Goal: Browse casually: Explore the website without a specific task or goal

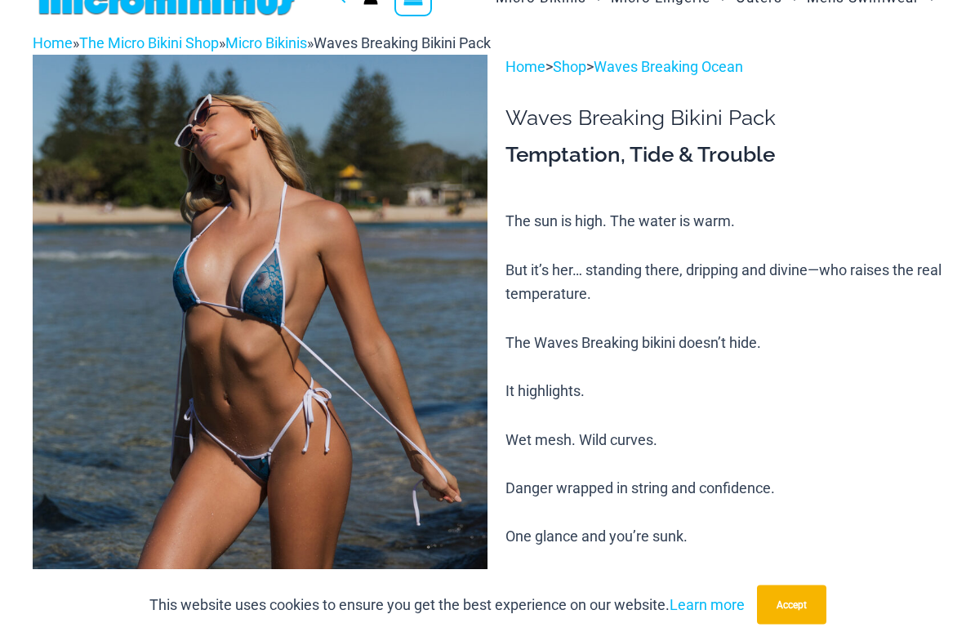
scroll to position [74, 0]
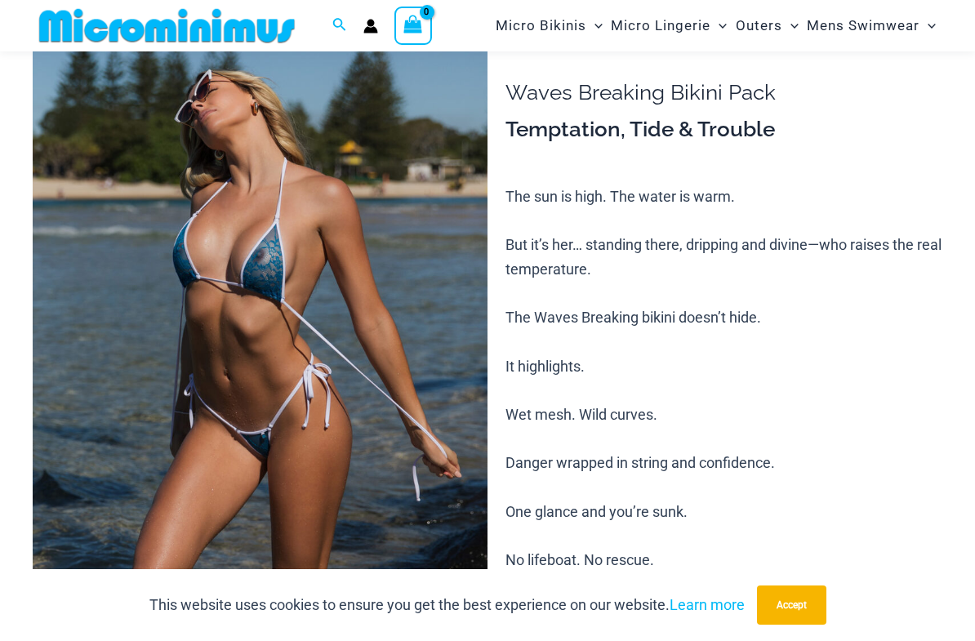
click at [113, 230] on img at bounding box center [260, 371] width 455 height 683
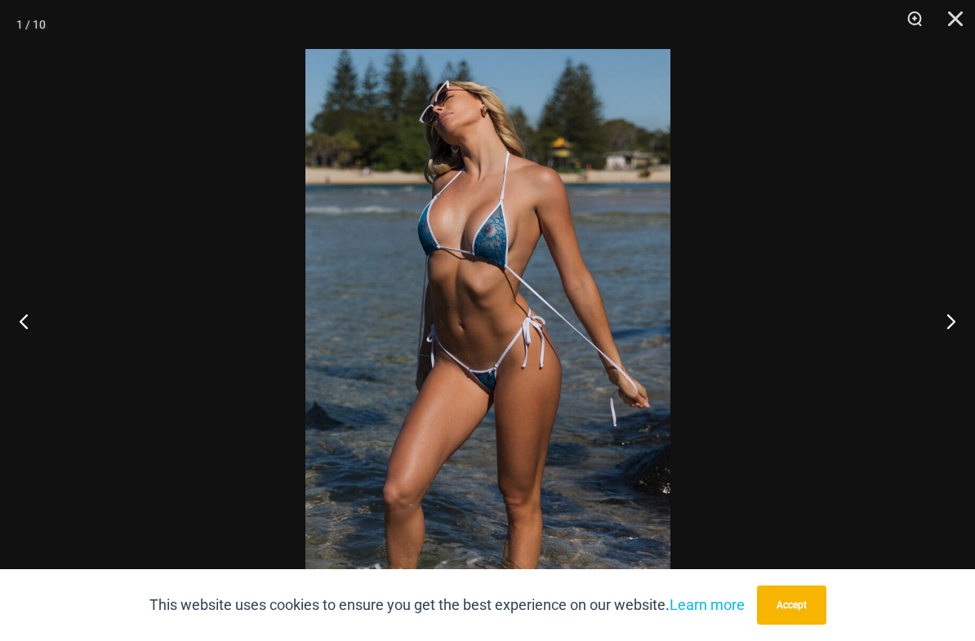
click at [808, 591] on button "Accept" at bounding box center [791, 604] width 69 height 39
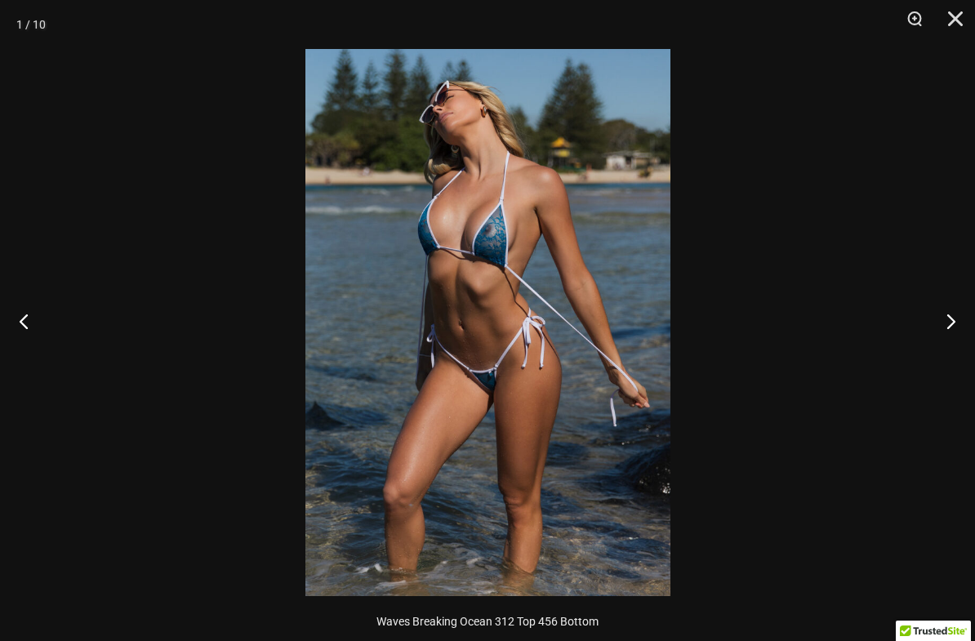
click at [937, 319] on button "Next" at bounding box center [944, 321] width 61 height 82
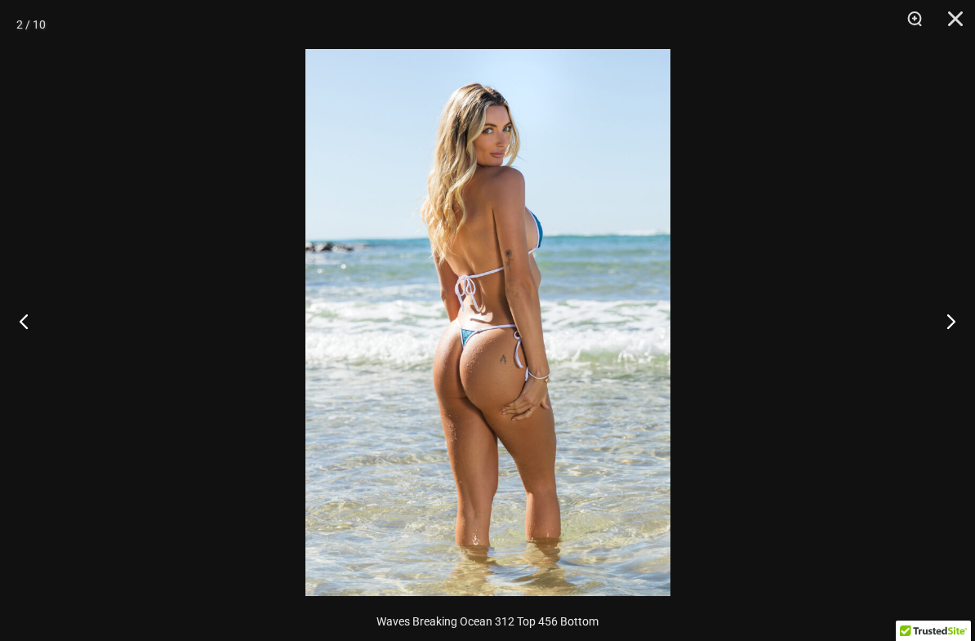
click at [951, 318] on button "Next" at bounding box center [944, 321] width 61 height 82
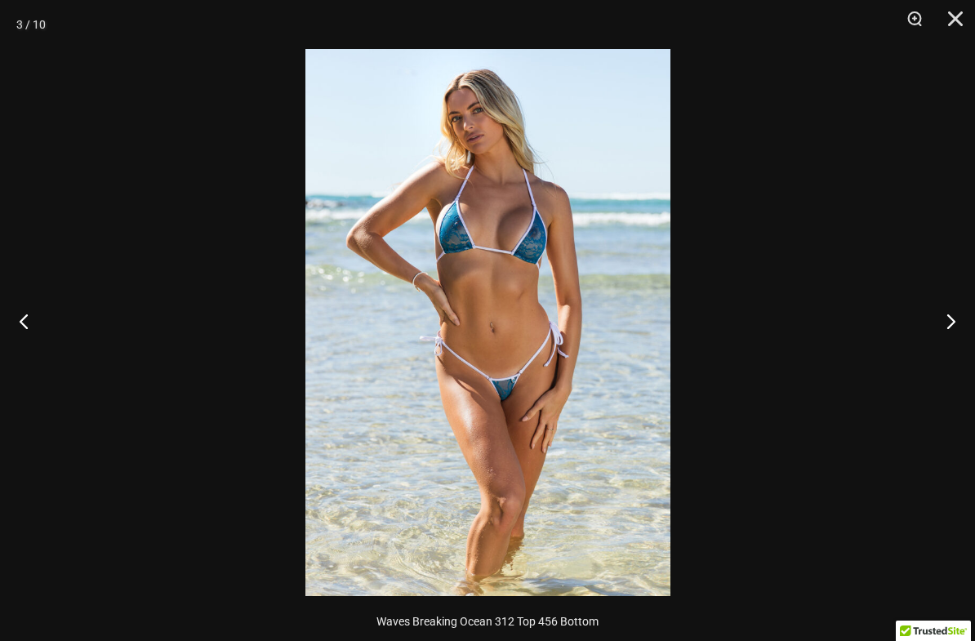
click at [959, 305] on button "Next" at bounding box center [944, 321] width 61 height 82
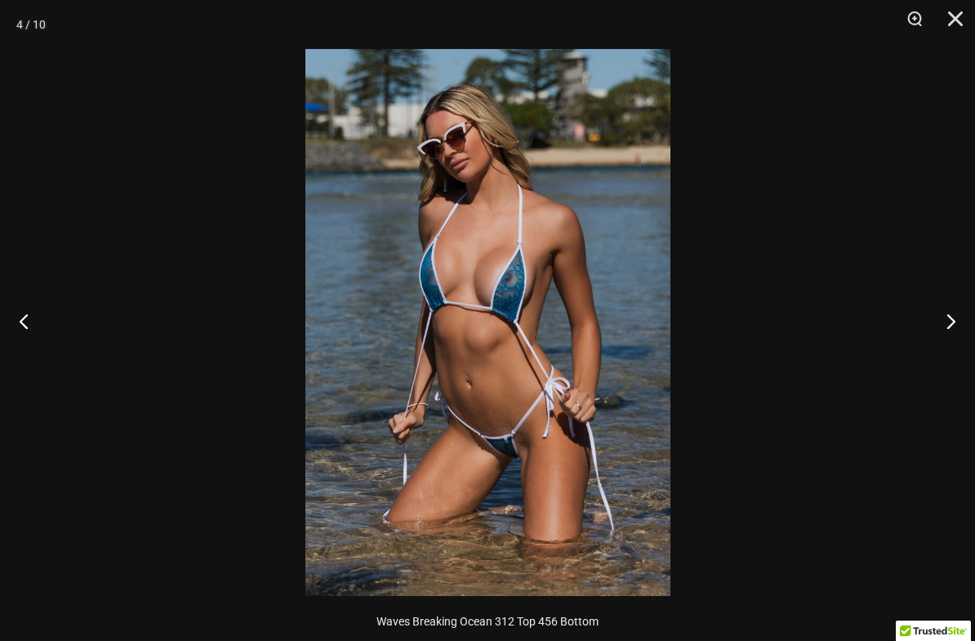
click at [955, 302] on button "Next" at bounding box center [944, 321] width 61 height 82
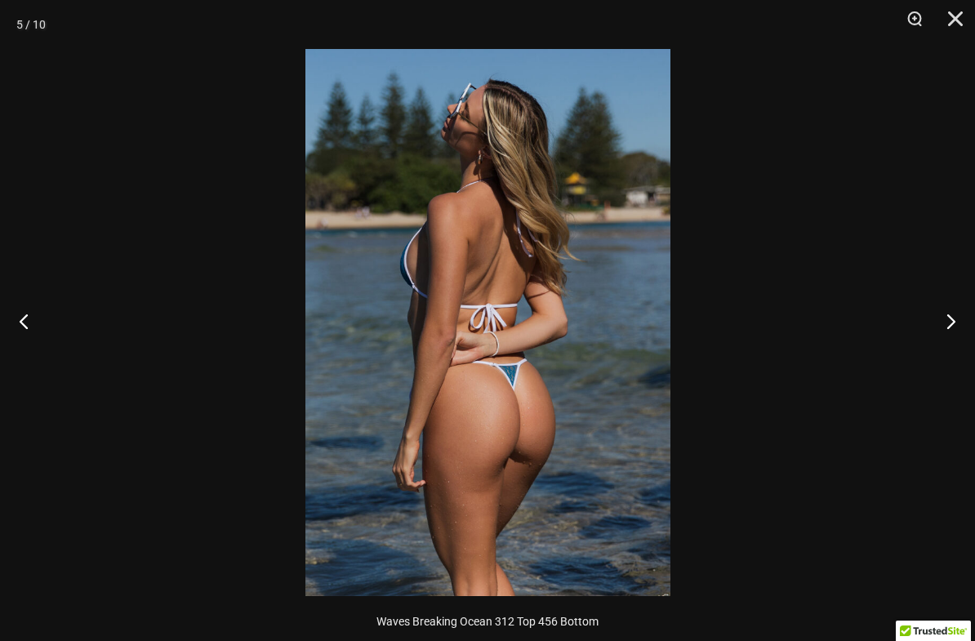
click at [955, 305] on button "Next" at bounding box center [944, 321] width 61 height 82
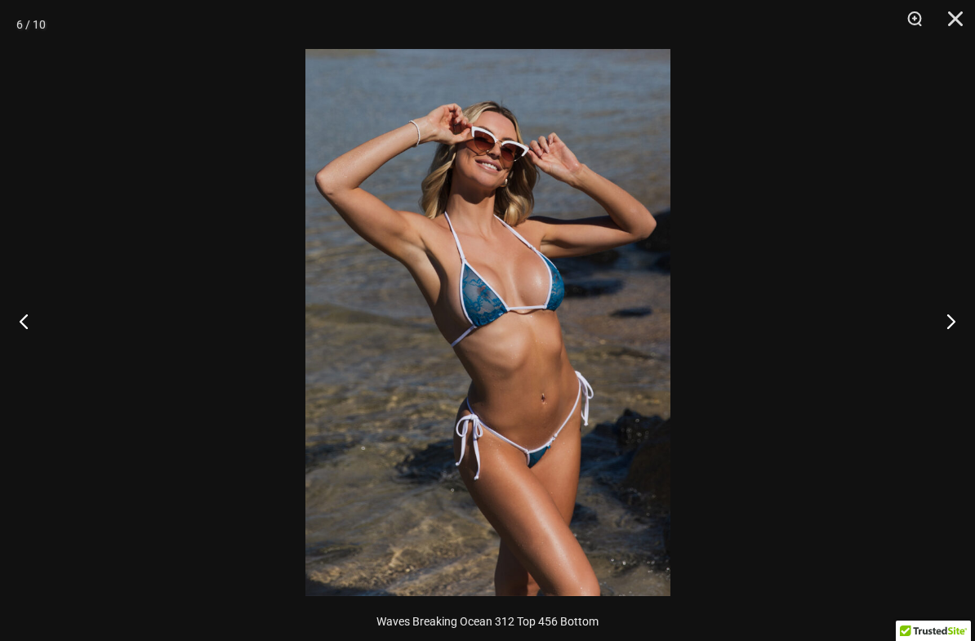
click at [968, 8] on button "Close" at bounding box center [949, 24] width 41 height 49
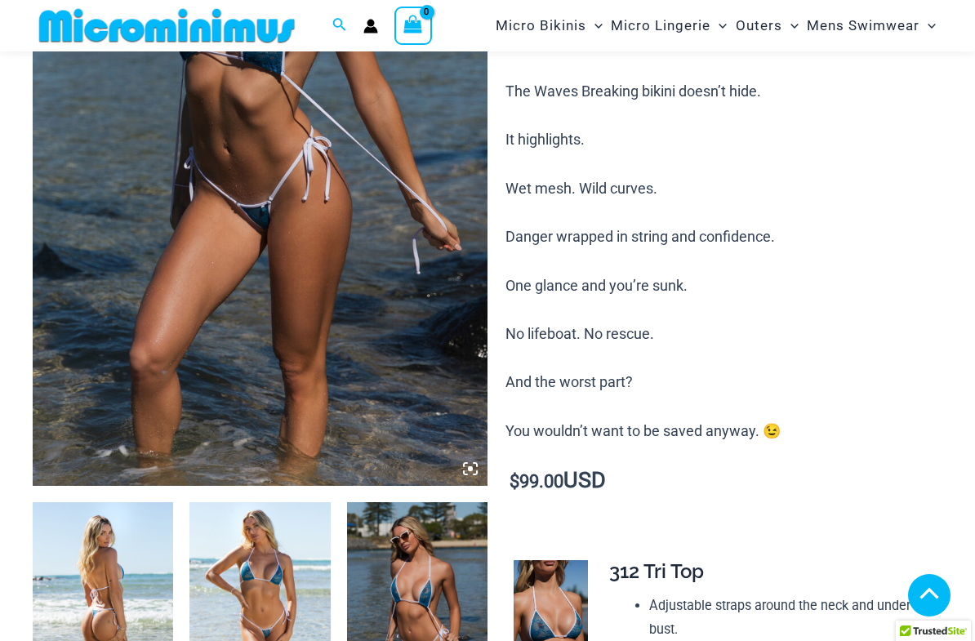
scroll to position [291, 0]
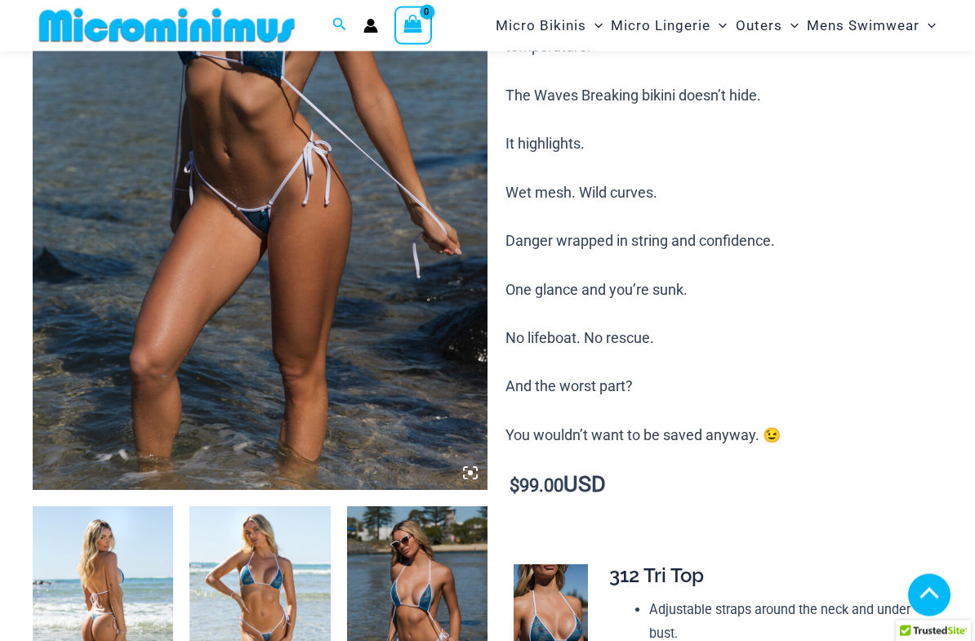
click at [341, 265] on img at bounding box center [260, 149] width 455 height 683
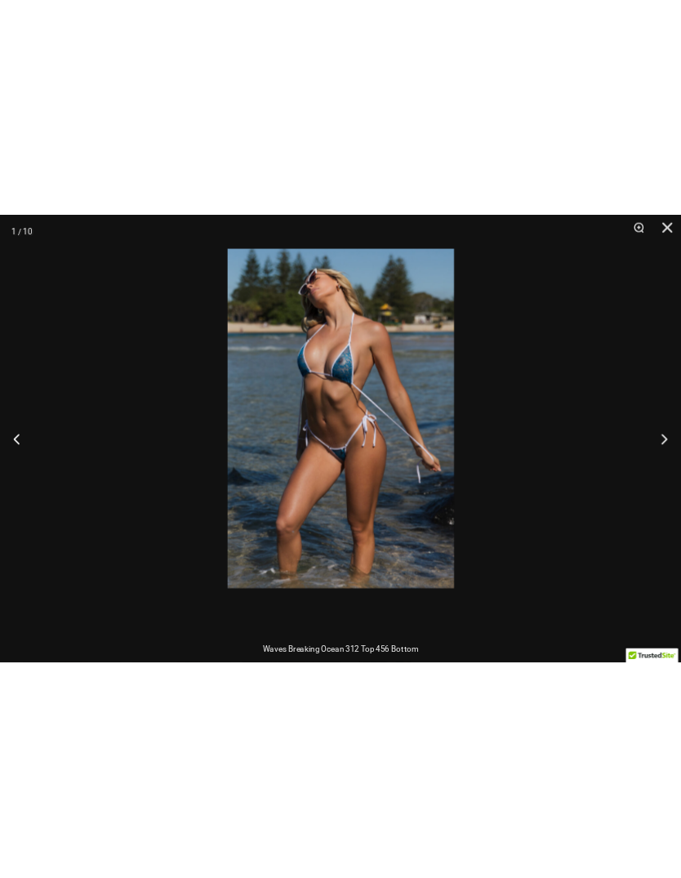
scroll to position [292, 0]
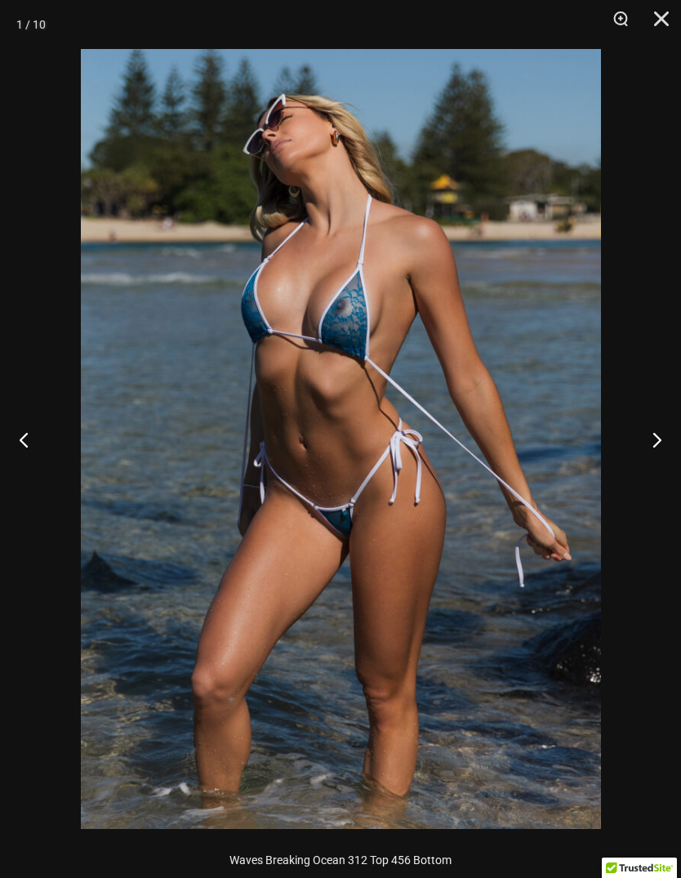
click at [667, 432] on button "Next" at bounding box center [650, 439] width 61 height 82
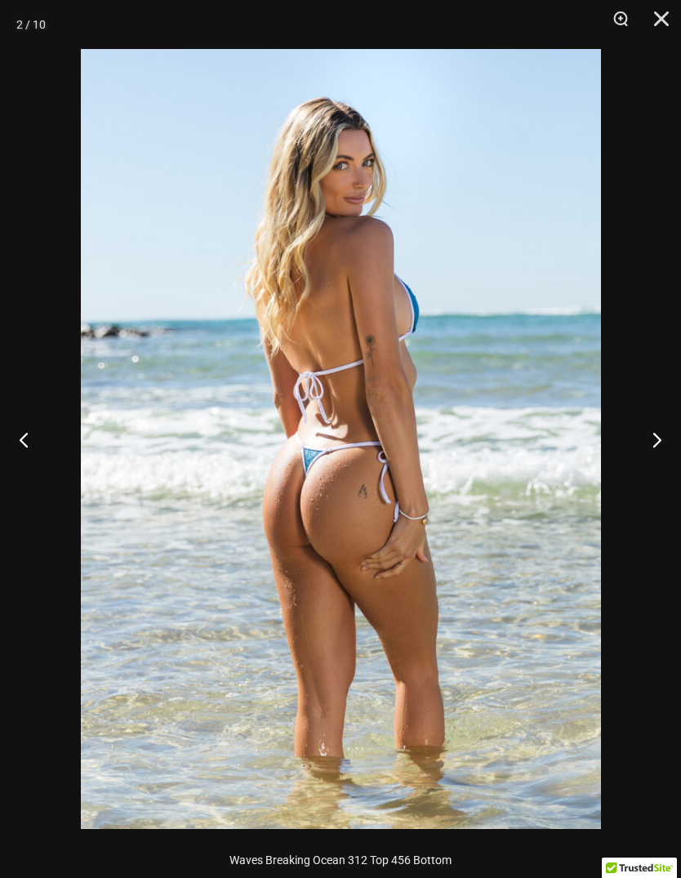
click at [673, 428] on button "Next" at bounding box center [650, 439] width 61 height 82
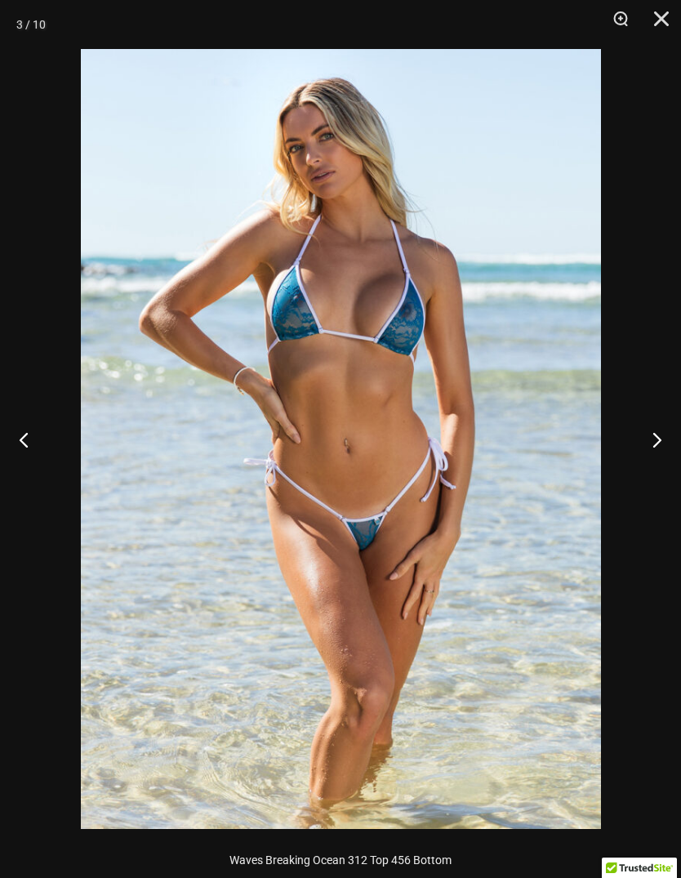
click at [663, 432] on button "Next" at bounding box center [650, 439] width 61 height 82
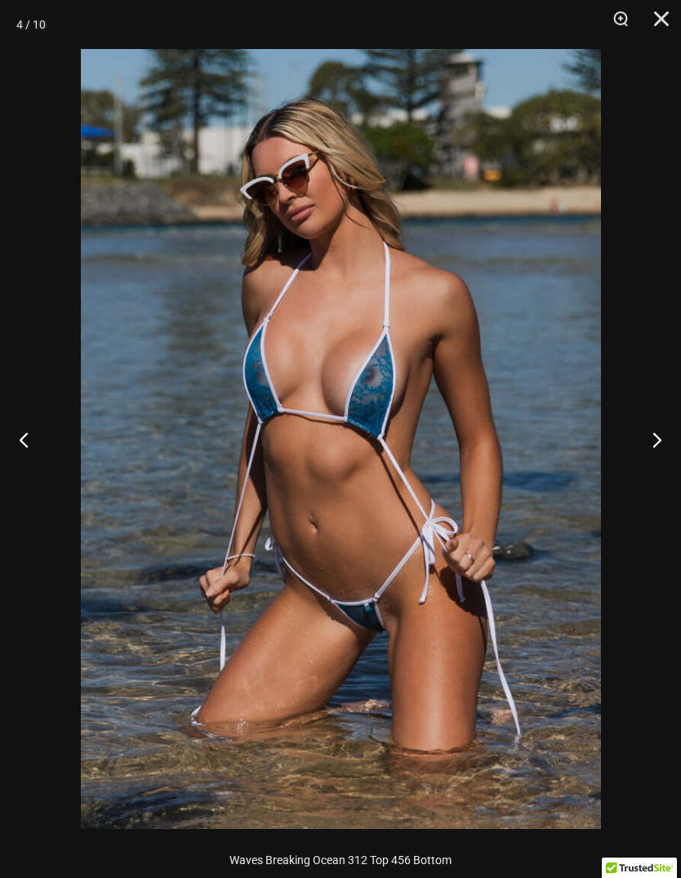
click at [659, 430] on button "Next" at bounding box center [650, 439] width 61 height 82
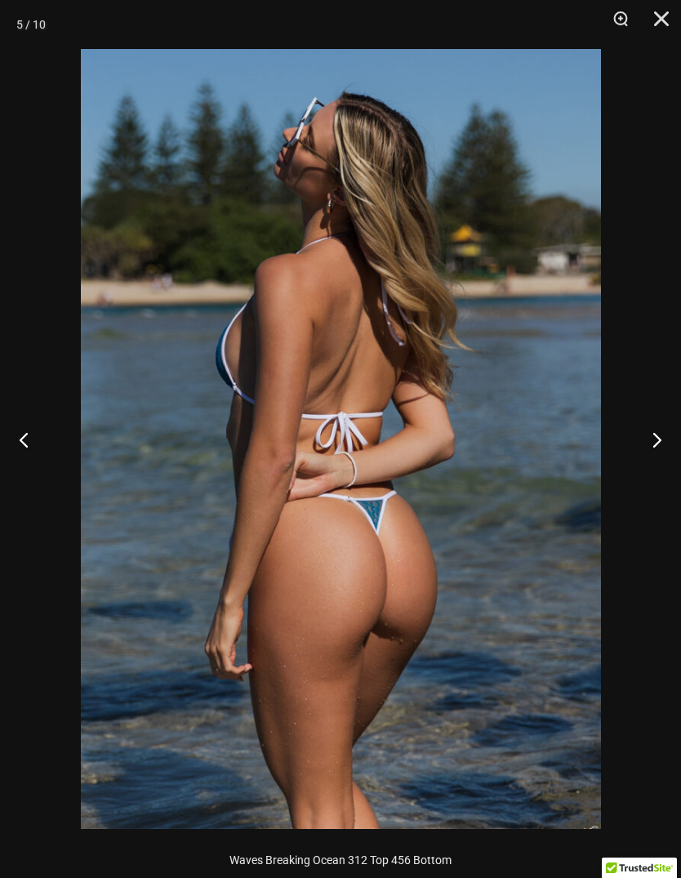
click at [659, 432] on button "Next" at bounding box center [650, 439] width 61 height 82
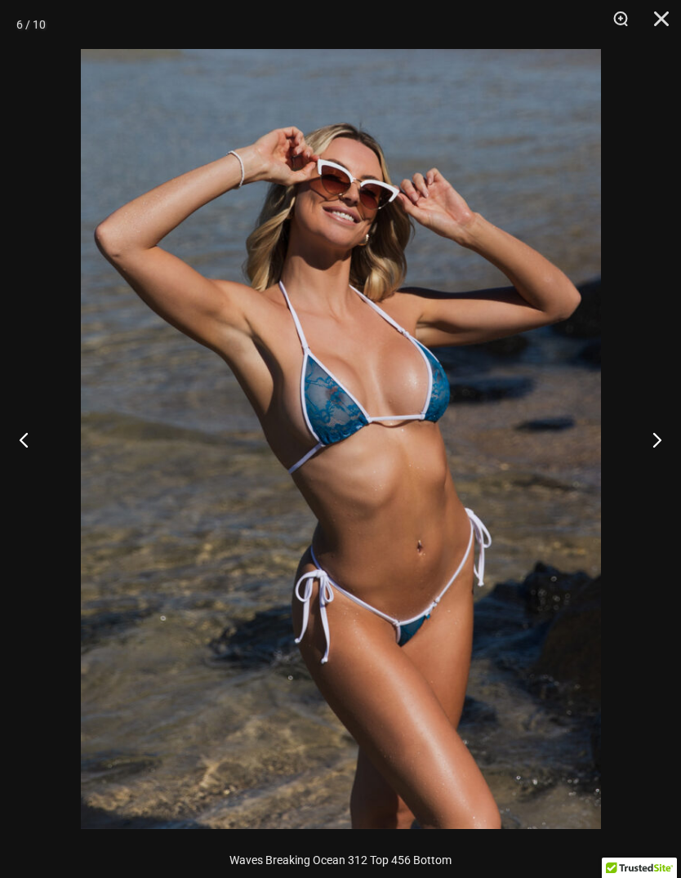
click at [659, 432] on button "Next" at bounding box center [650, 439] width 61 height 82
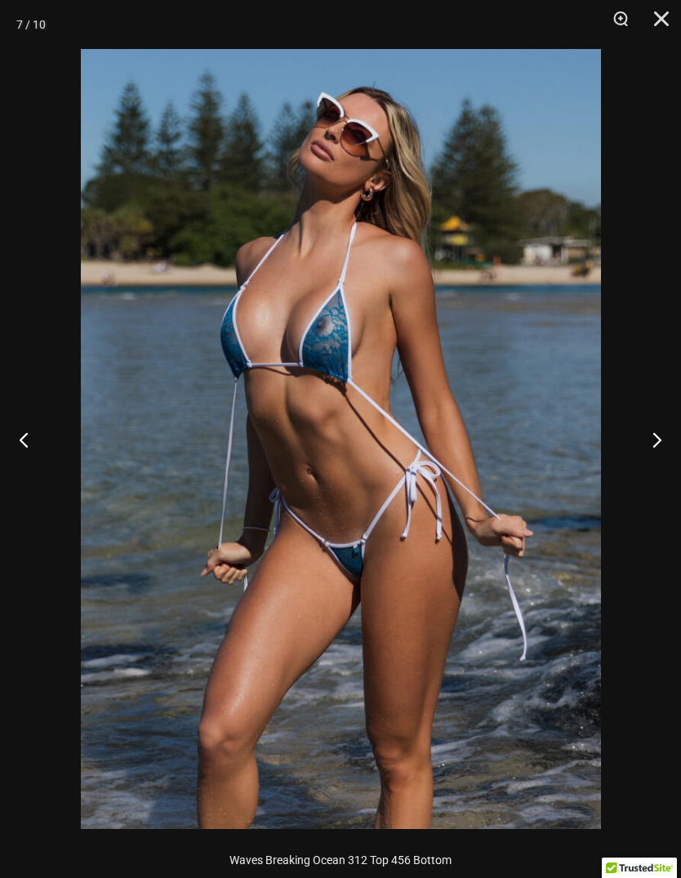
click at [658, 432] on button "Next" at bounding box center [650, 439] width 61 height 82
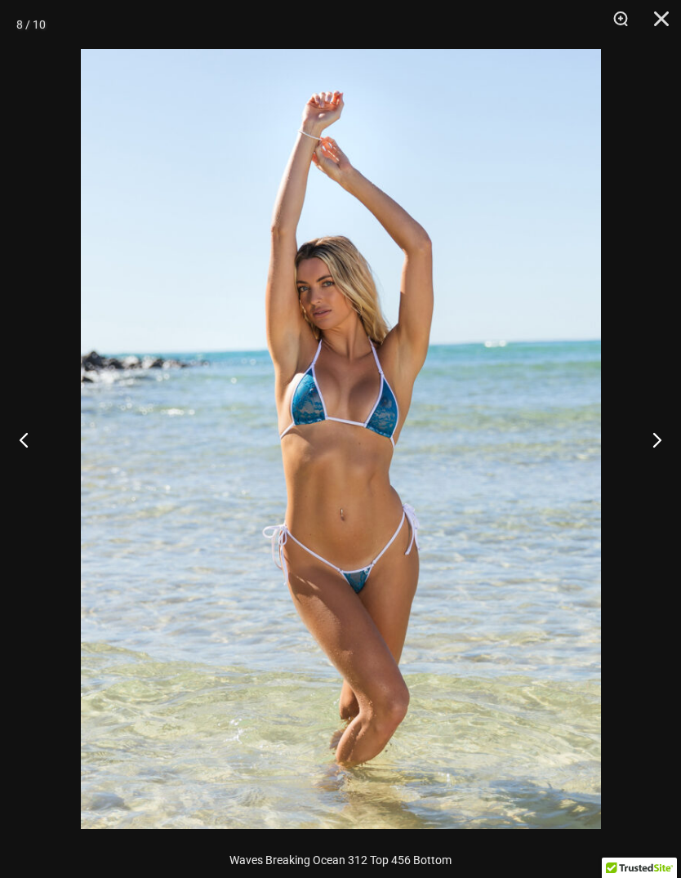
click at [657, 432] on button "Next" at bounding box center [650, 439] width 61 height 82
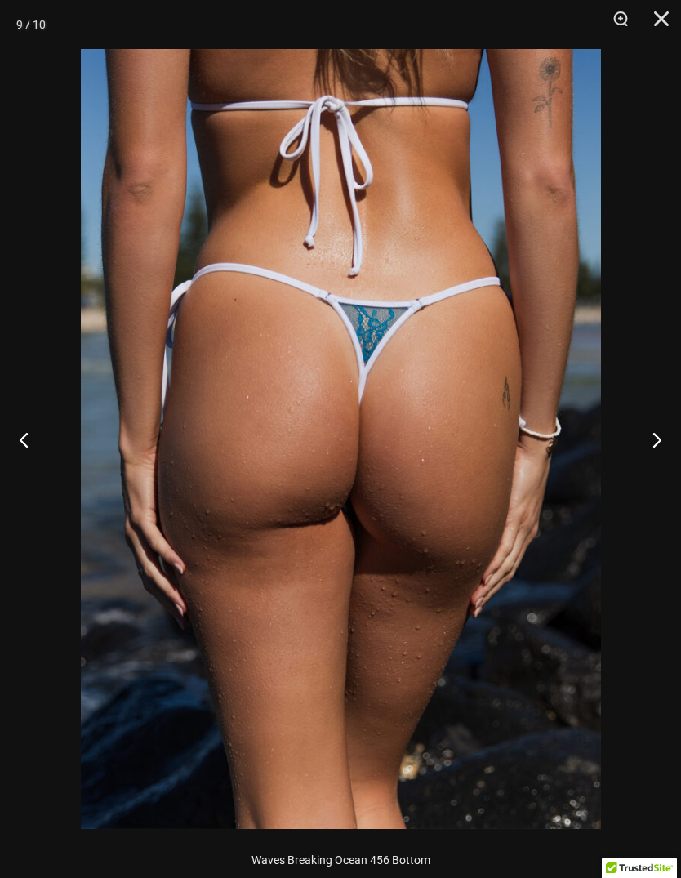
click at [656, 430] on button "Next" at bounding box center [650, 439] width 61 height 82
